Goal: Information Seeking & Learning: Learn about a topic

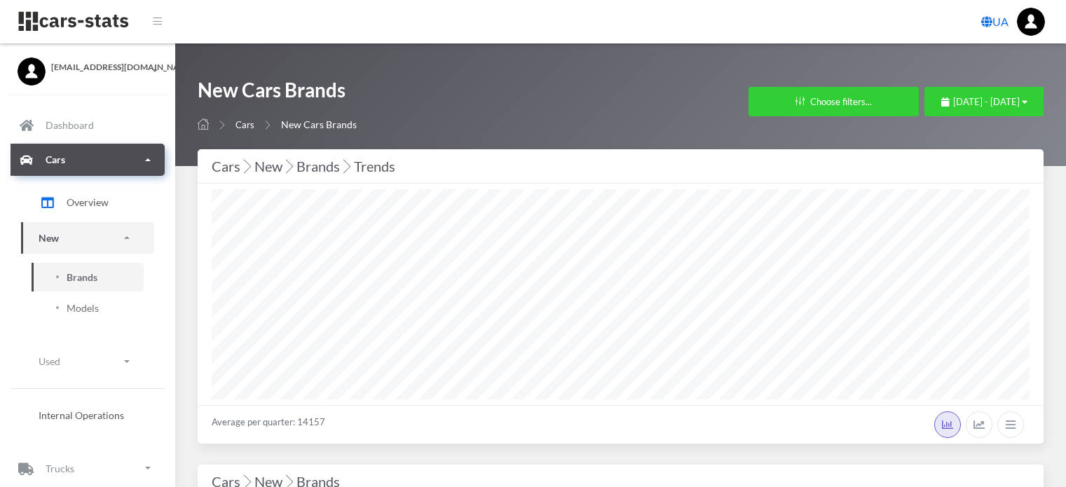
select select "25"
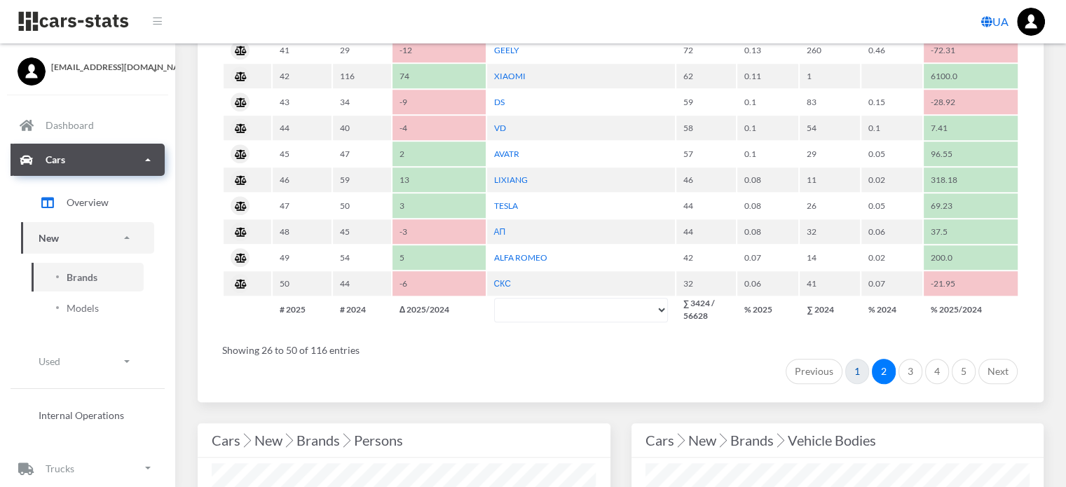
click at [858, 362] on link "1" at bounding box center [857, 371] width 24 height 25
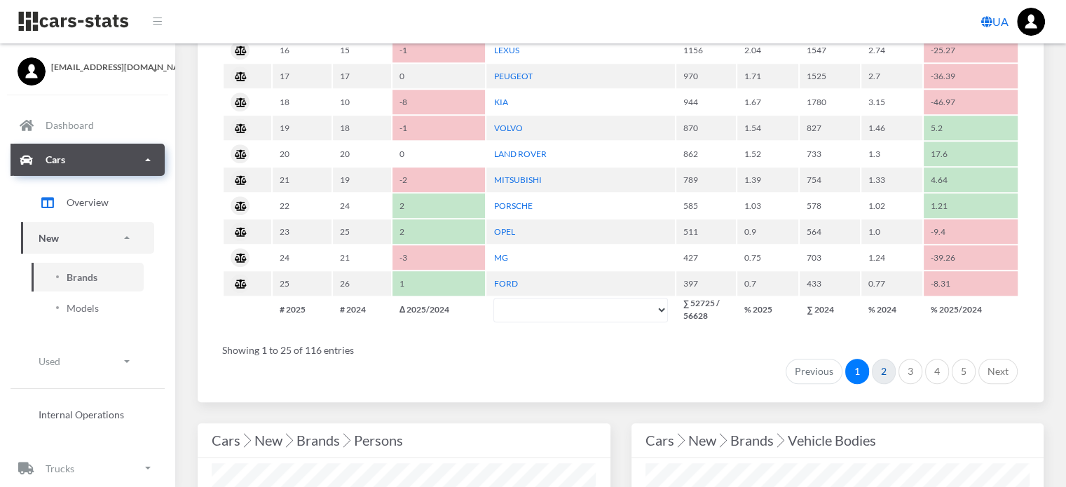
click at [883, 362] on link "2" at bounding box center [884, 371] width 24 height 25
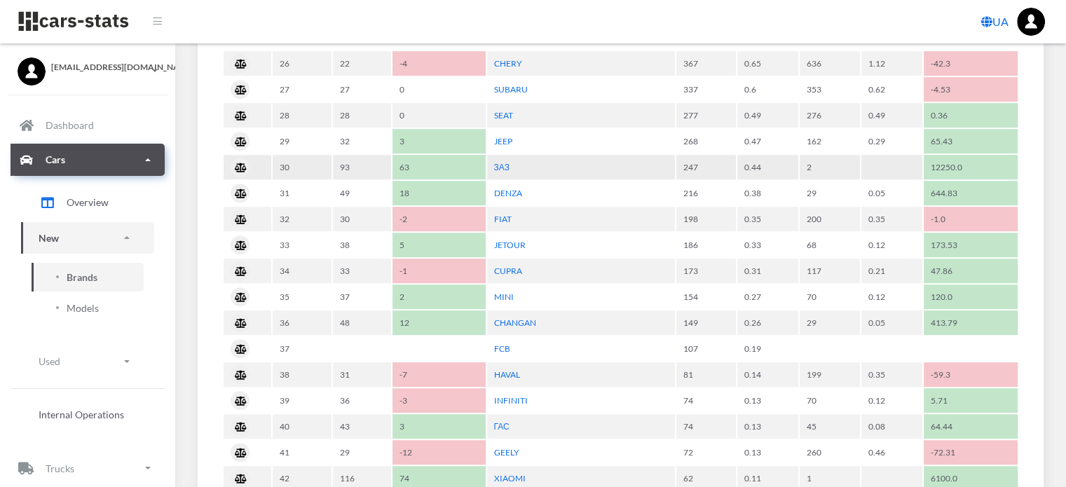
scroll to position [624, 0]
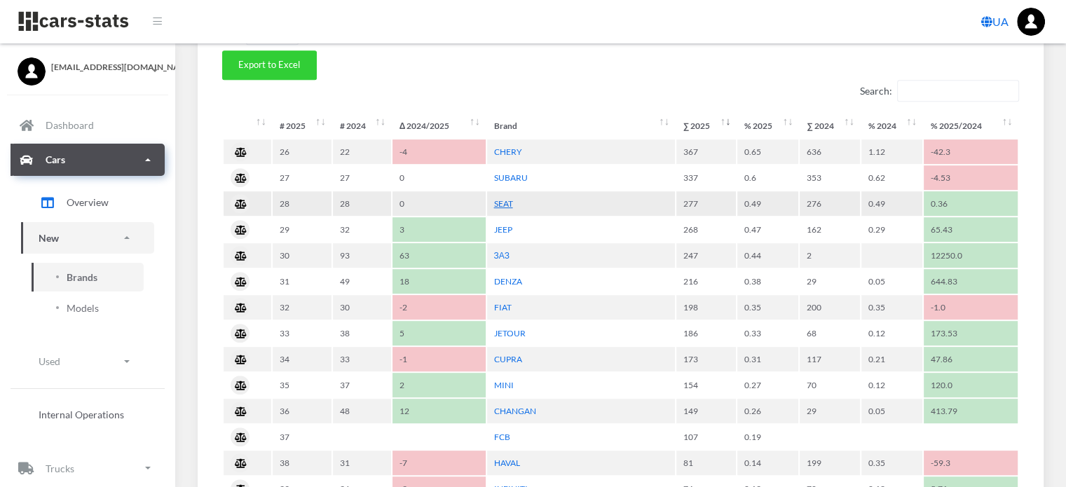
click at [504, 201] on link "SEAT" at bounding box center [503, 203] width 19 height 11
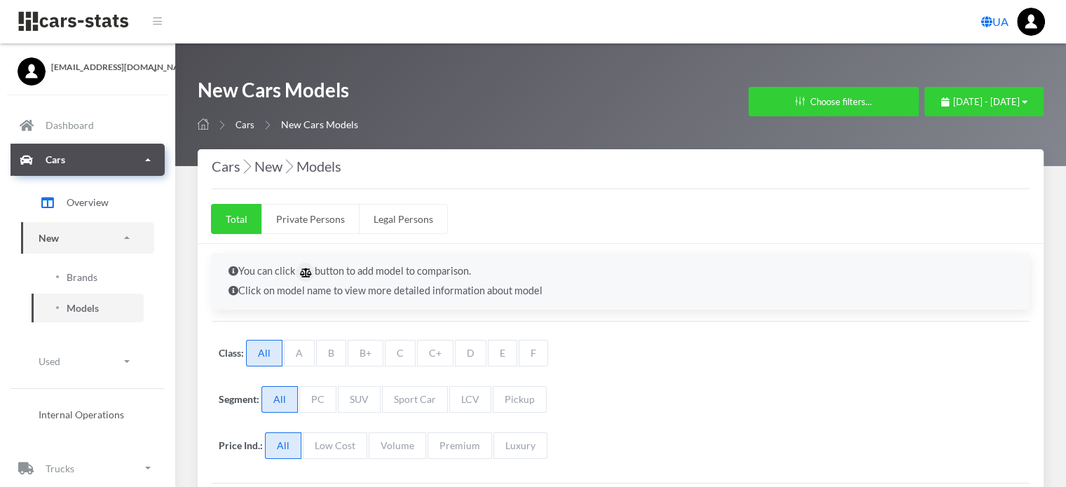
scroll to position [280, 0]
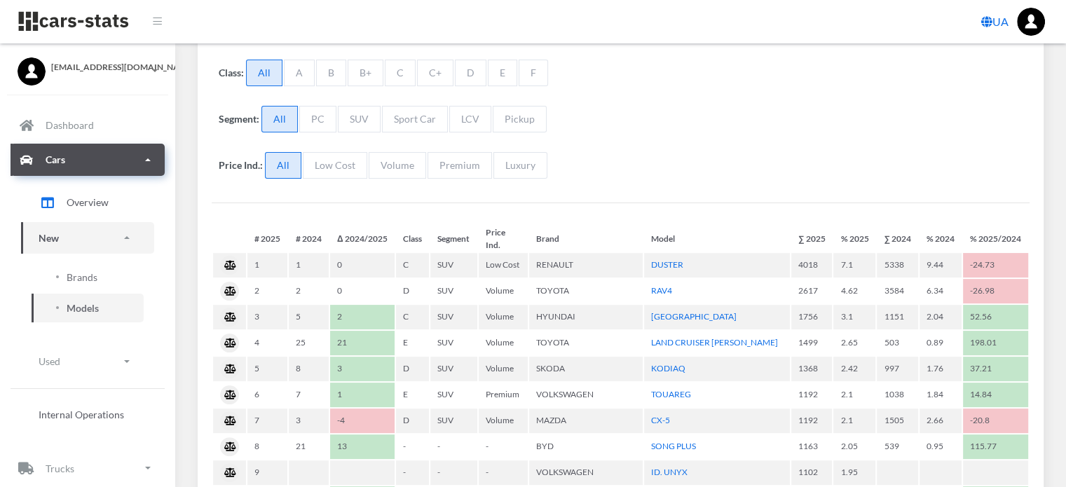
select select "25"
select select "SEAT"
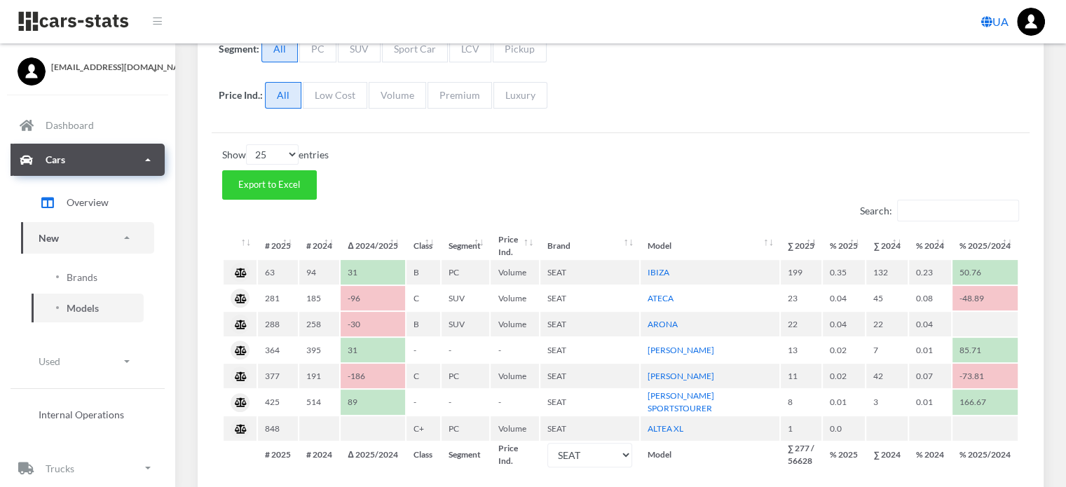
scroll to position [421, 0]
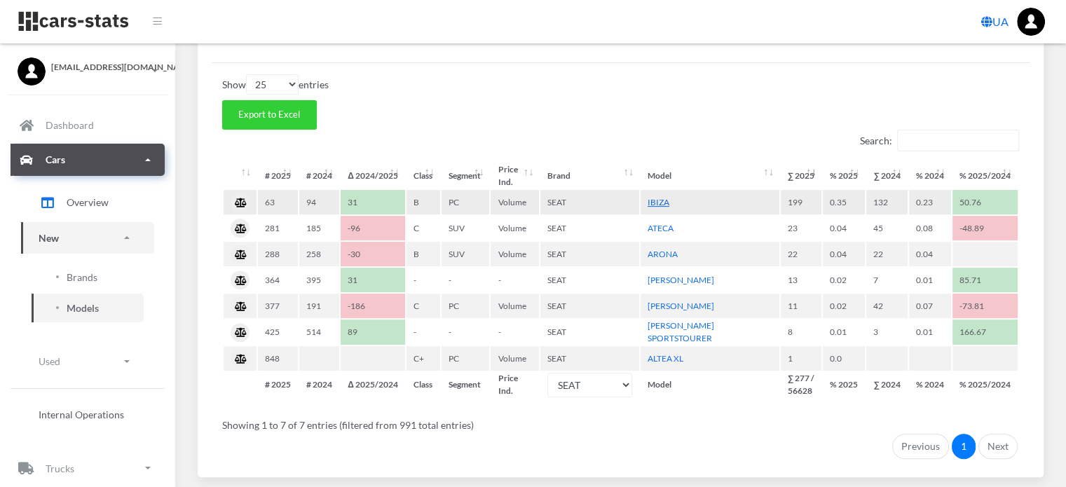
click at [660, 200] on link "IBIZA" at bounding box center [659, 202] width 22 height 11
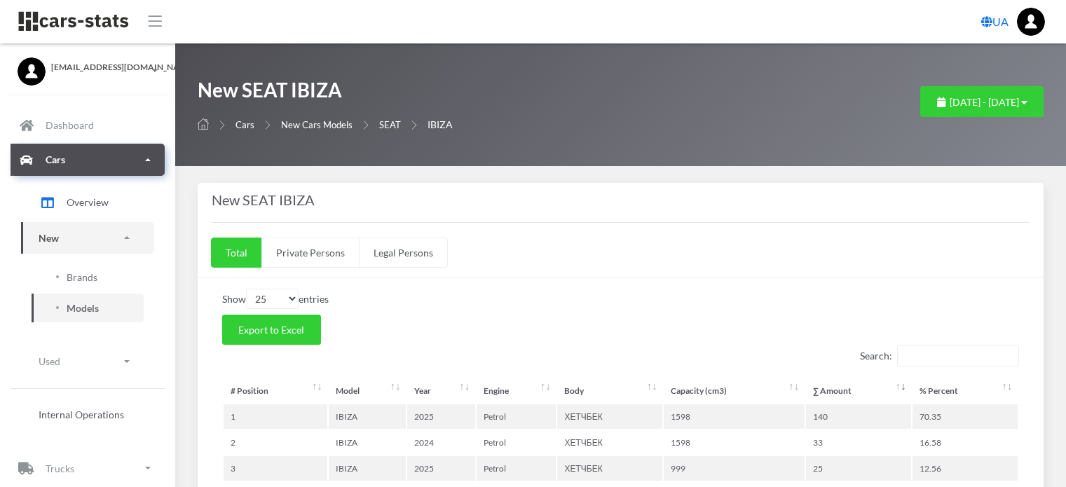
select select "25"
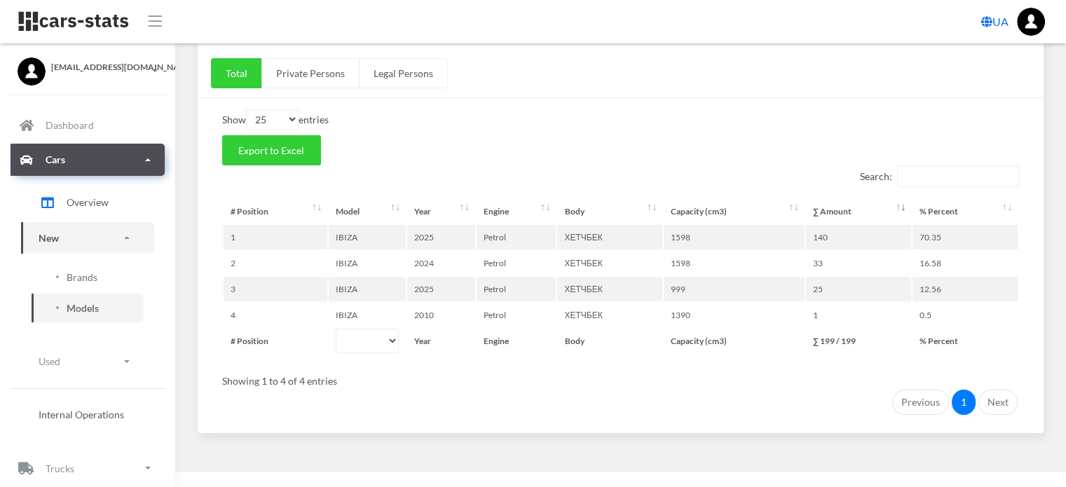
scroll to position [180, 0]
click at [78, 275] on span "Brands" at bounding box center [82, 277] width 31 height 15
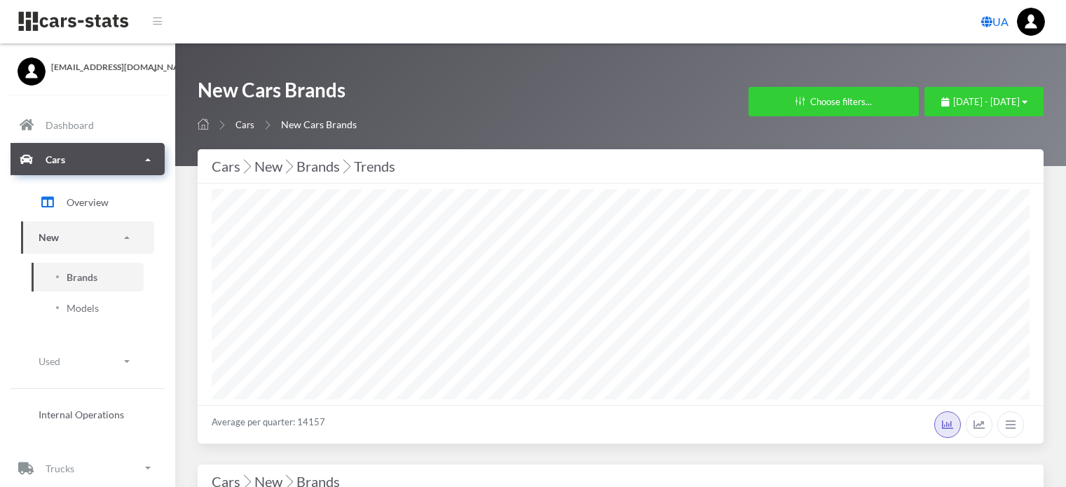
select select "25"
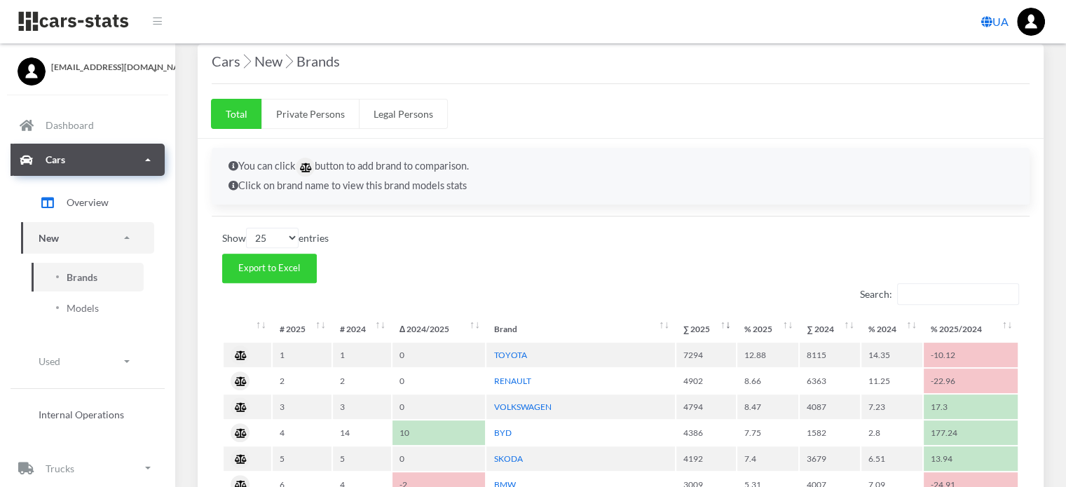
scroll to position [701, 0]
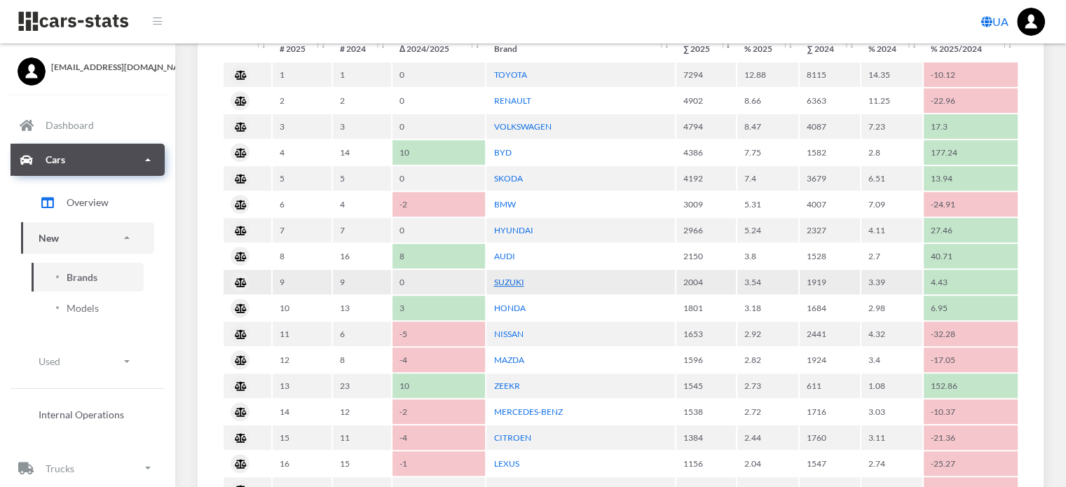
click at [506, 277] on link "SUZUKI" at bounding box center [508, 282] width 30 height 11
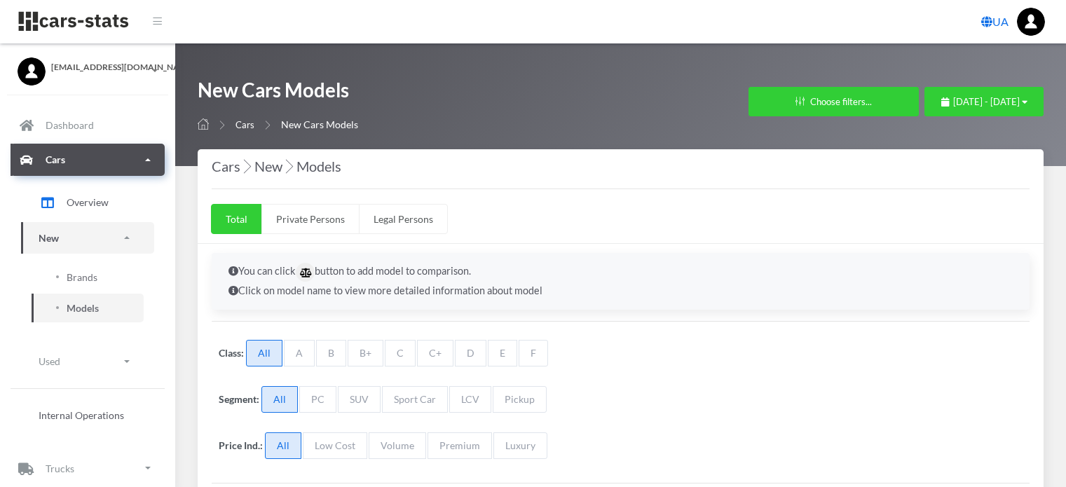
select select "25"
select select "SUZUKI"
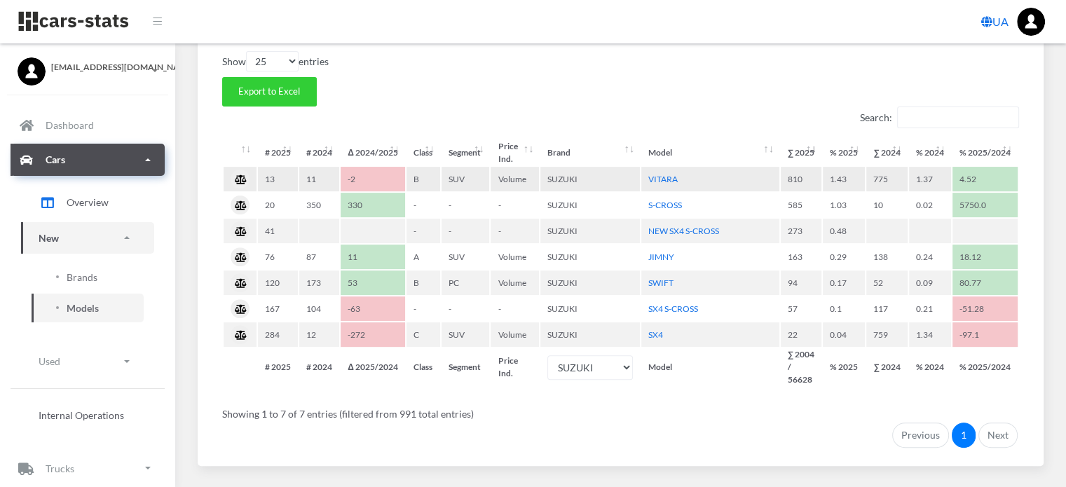
scroll to position [476, 0]
